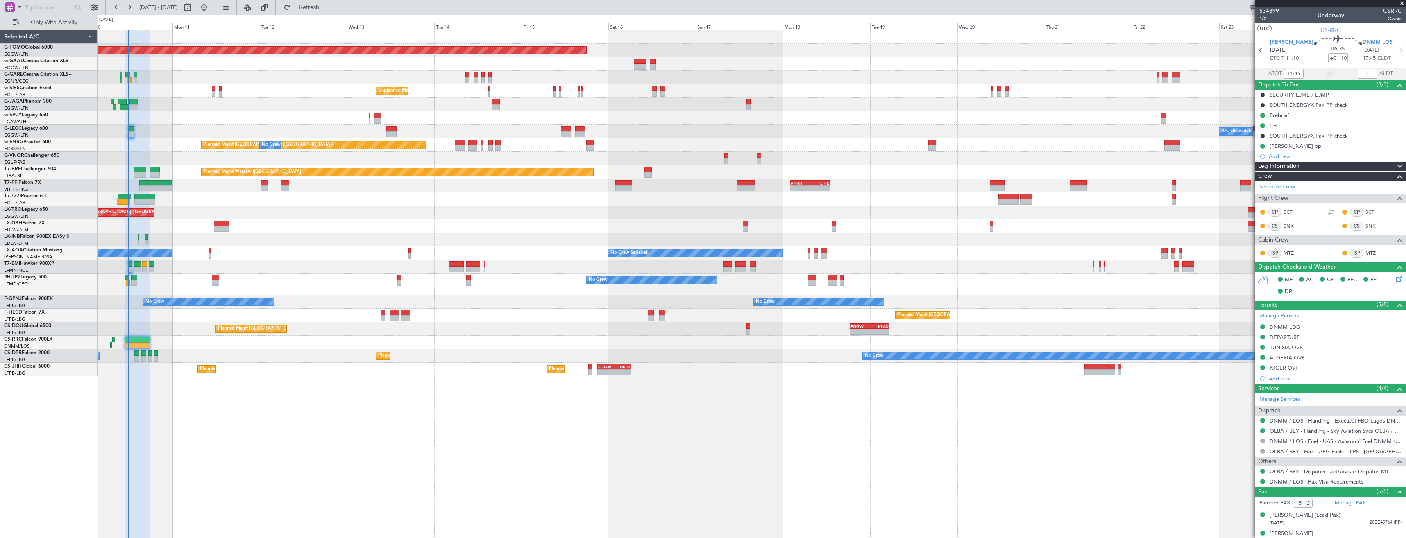
click at [260, 266] on div at bounding box center [752, 267] width 1308 height 14
click at [327, 8] on span "Refresh" at bounding box center [309, 8] width 34 height 6
click at [626, 3] on div at bounding box center [1330, 3] width 151 height 7
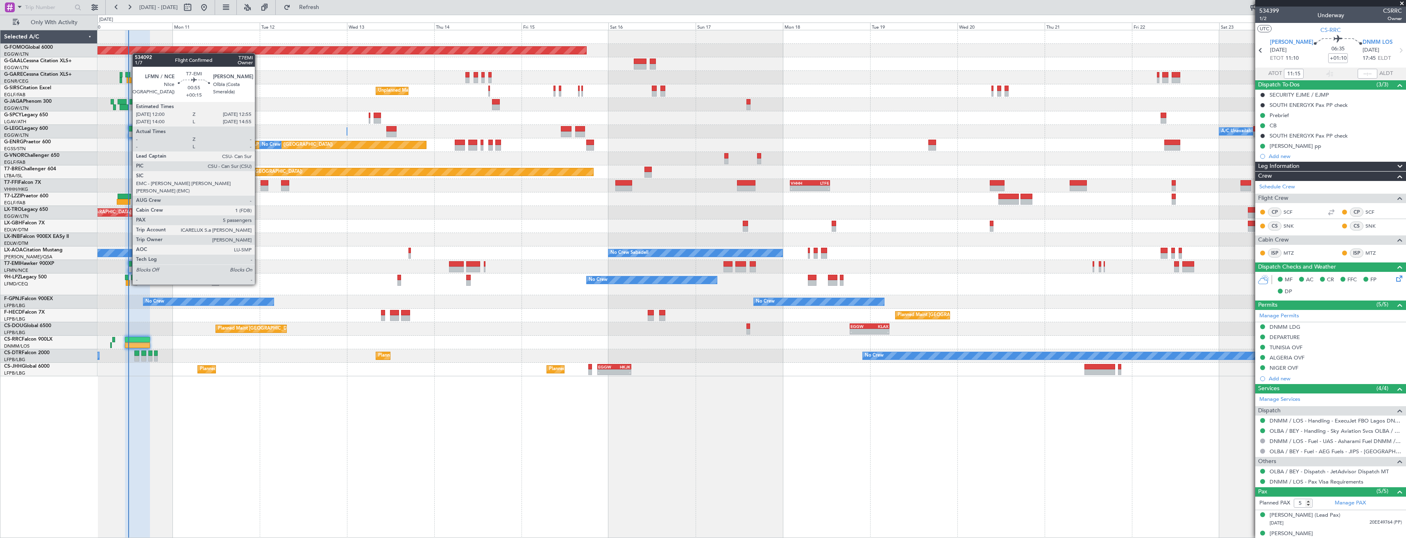
click at [128, 269] on div at bounding box center [130, 270] width 4 height 6
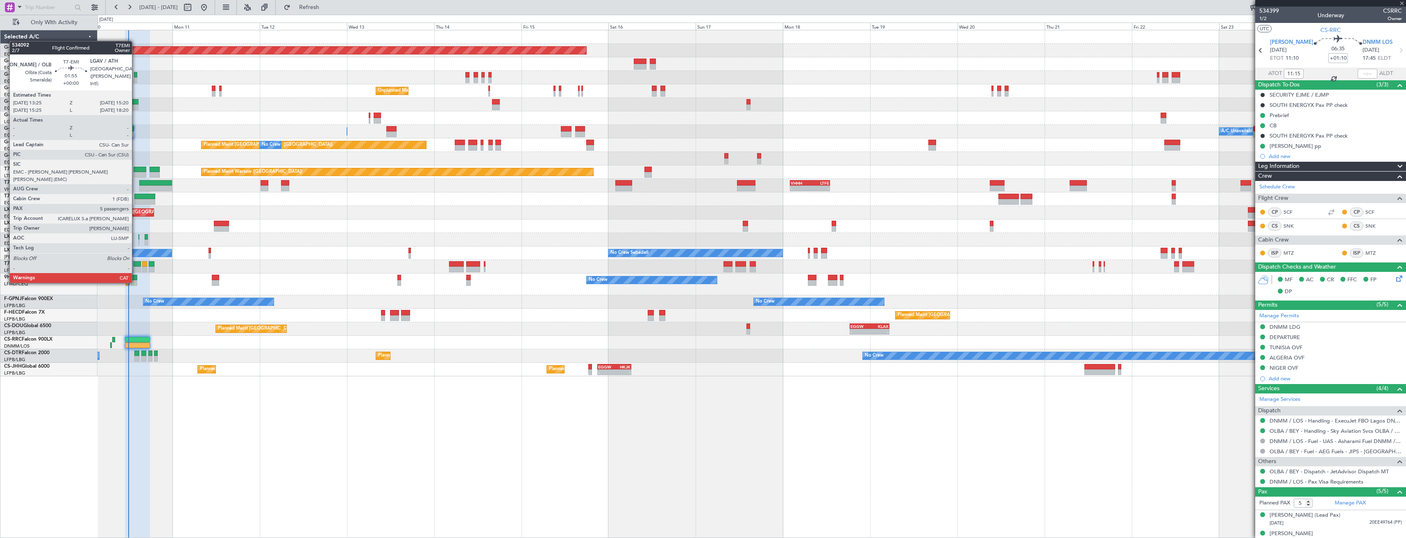
type input "+00:15"
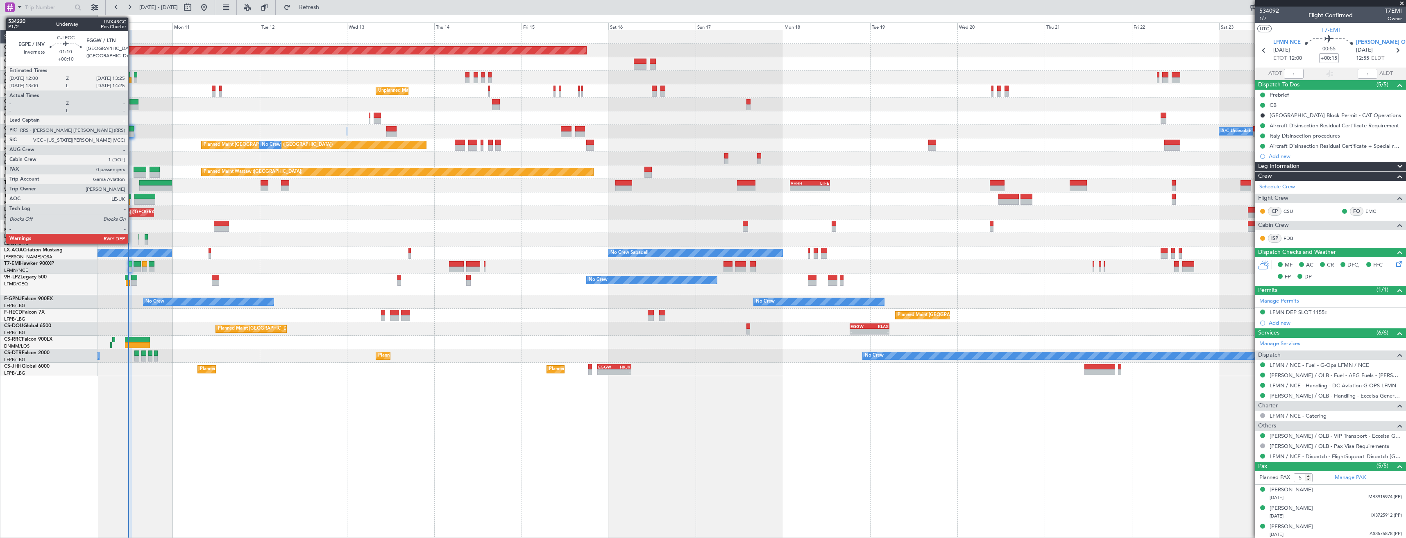
click at [132, 135] on div at bounding box center [130, 135] width 5 height 6
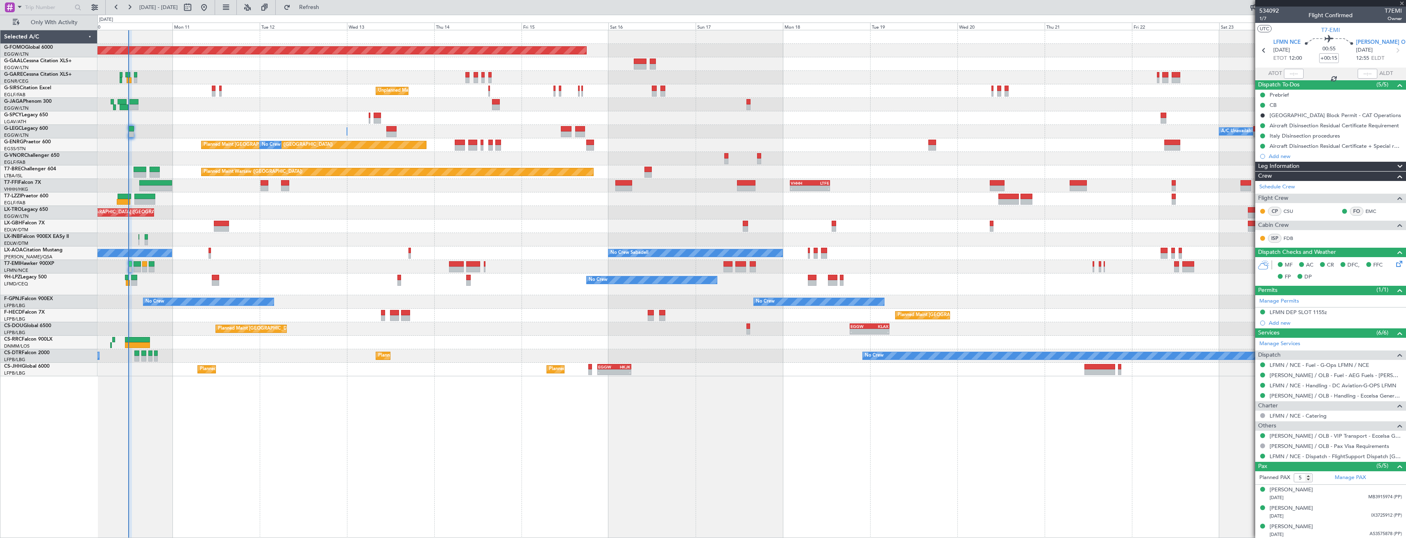
type input "+00:10"
type input "0"
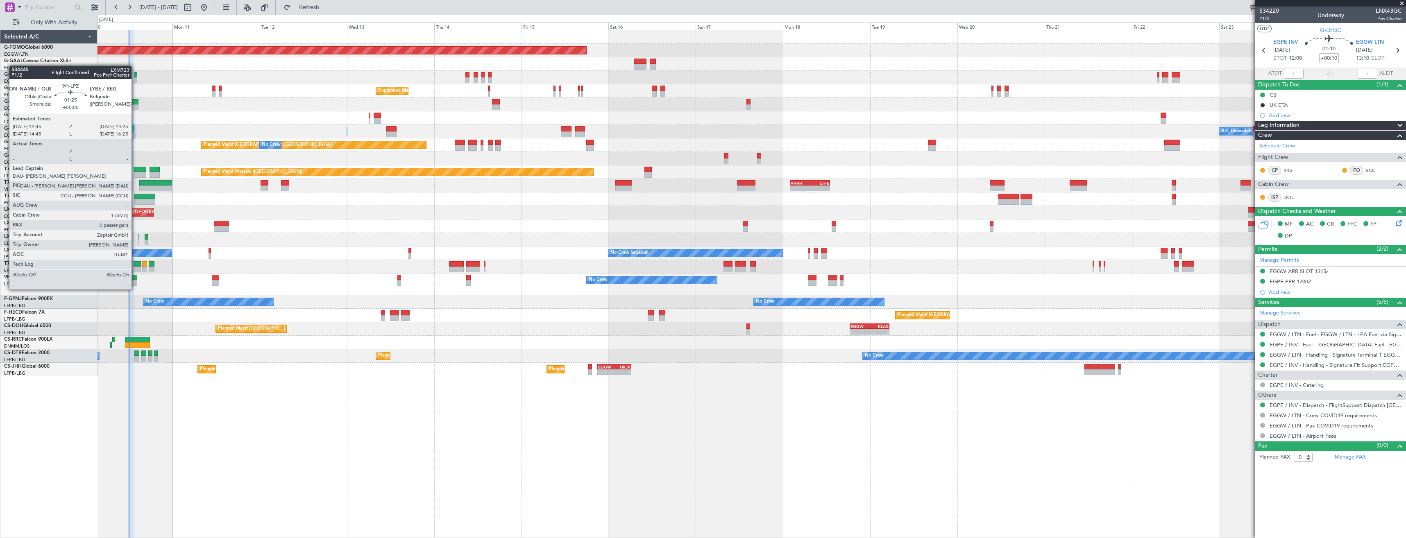
click at [135, 281] on div at bounding box center [134, 283] width 6 height 6
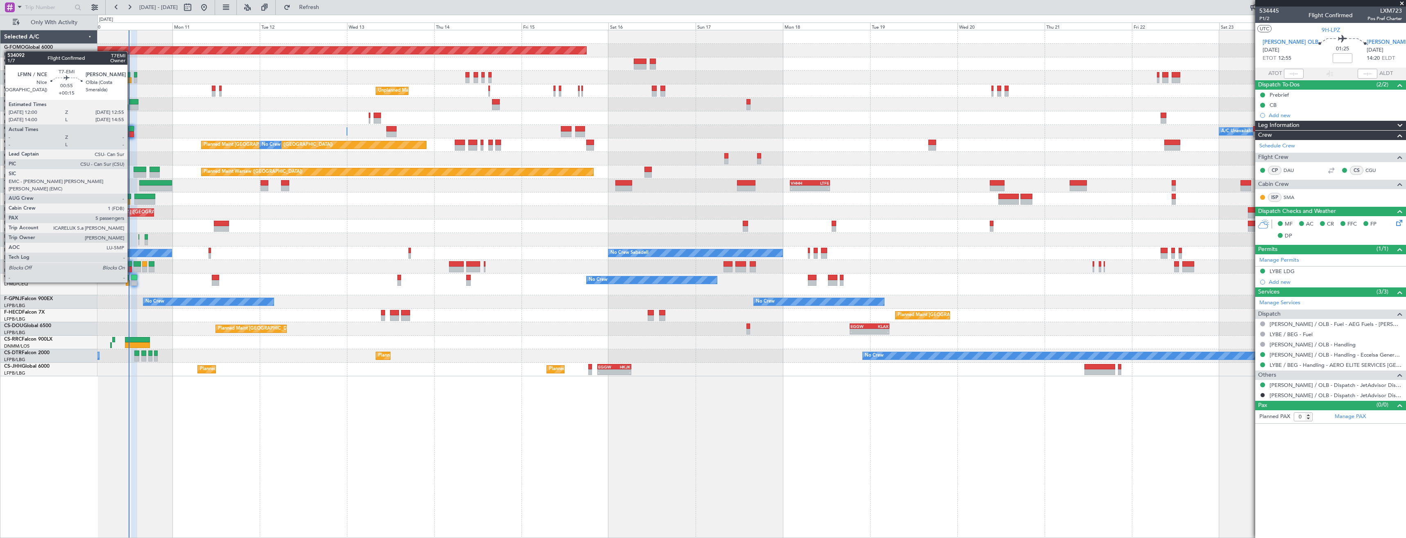
click at [131, 267] on div at bounding box center [130, 270] width 4 height 6
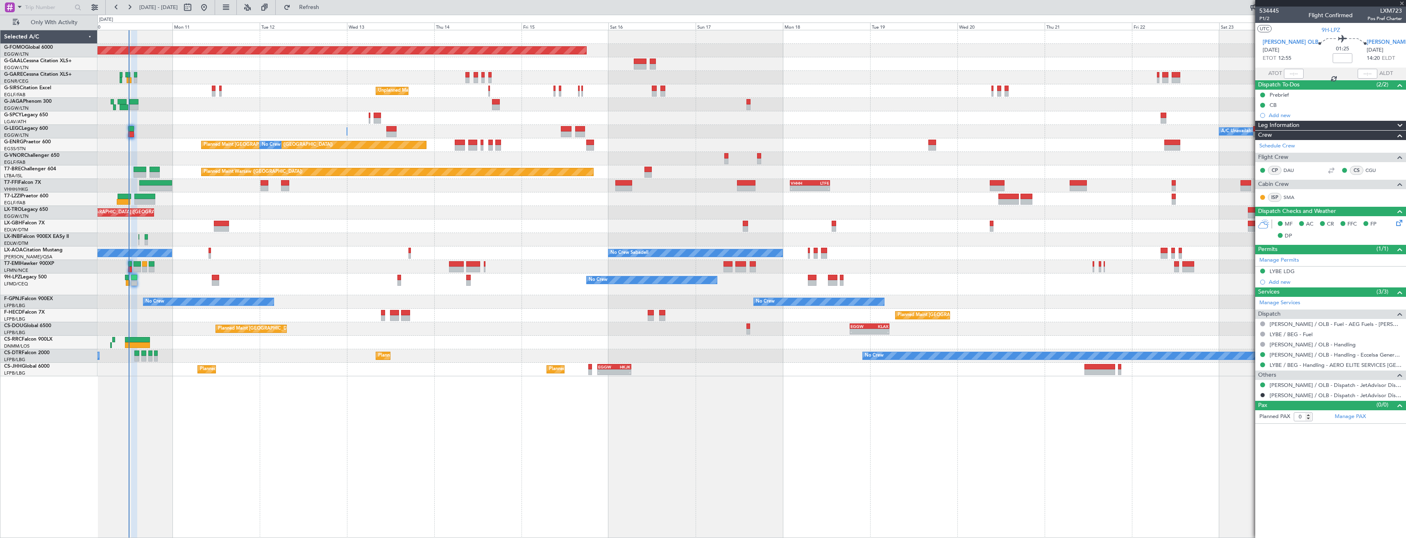
type input "+00:15"
type input "5"
